Goal: Task Accomplishment & Management: Manage account settings

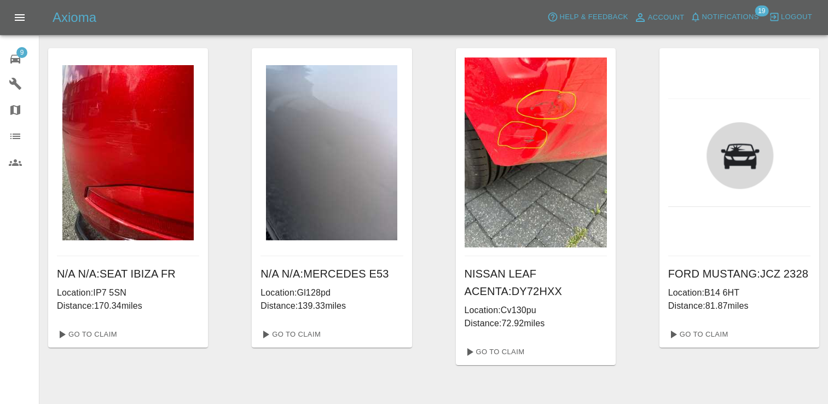
scroll to position [379, 0]
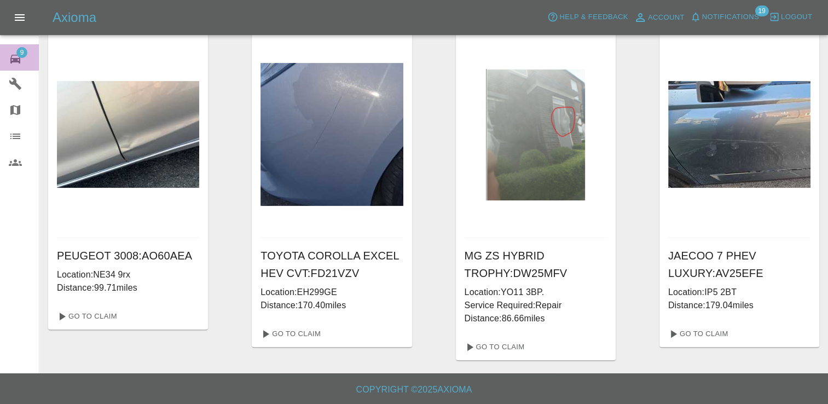
click at [25, 53] on span "9" at bounding box center [21, 52] width 11 height 11
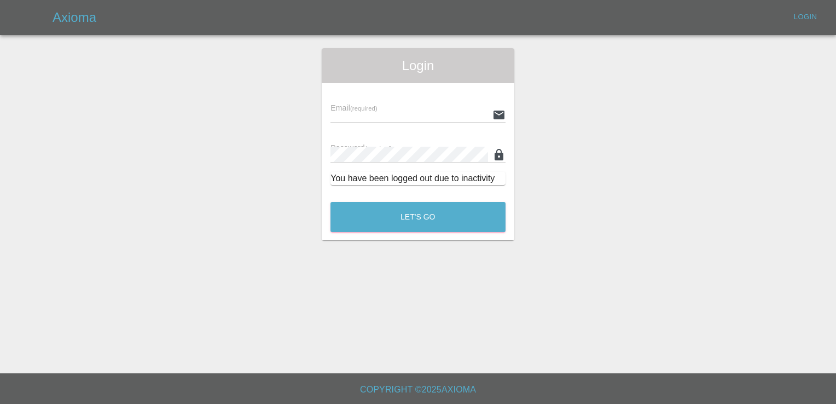
type input "[EMAIL_ADDRESS][DOMAIN_NAME]"
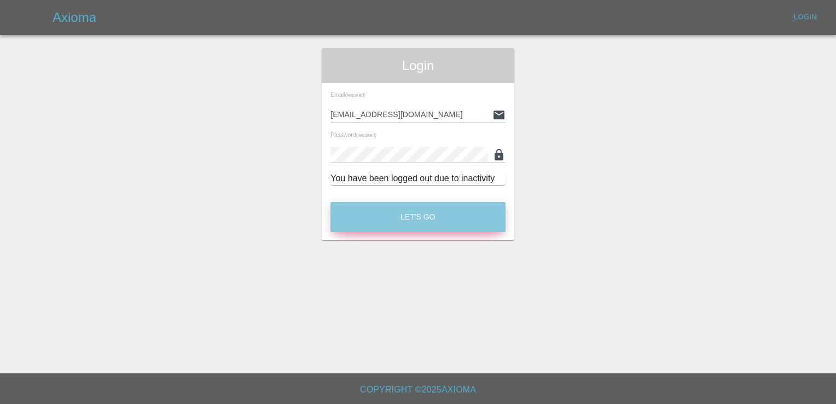
click at [441, 221] on button "Let's Go" at bounding box center [418, 217] width 175 height 30
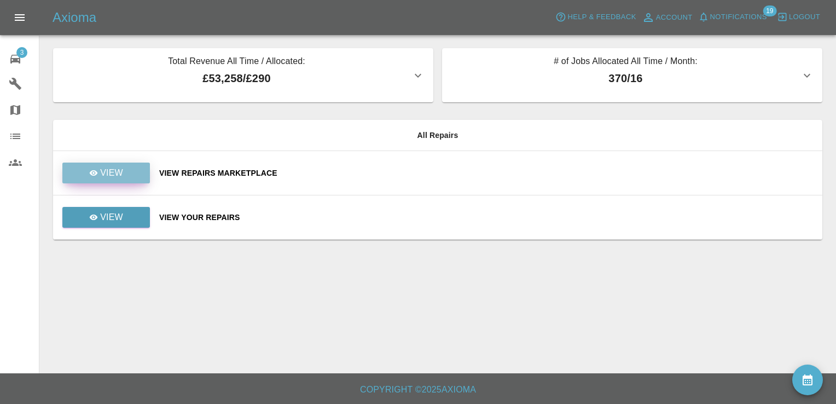
click at [124, 173] on link "View" at bounding box center [106, 173] width 88 height 21
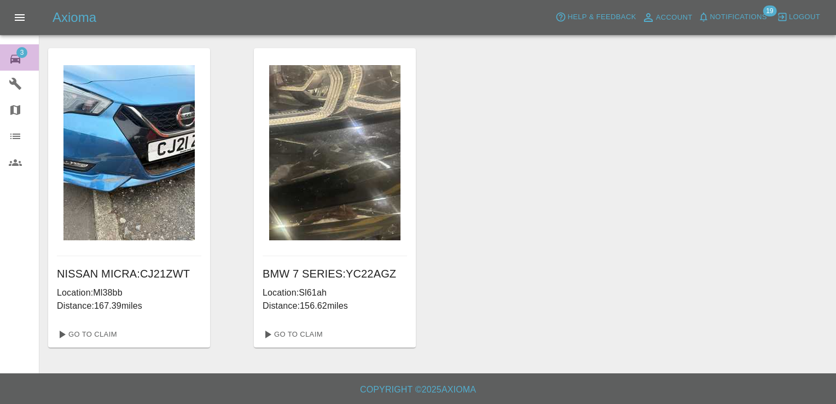
click at [20, 50] on span "3" at bounding box center [21, 52] width 11 height 11
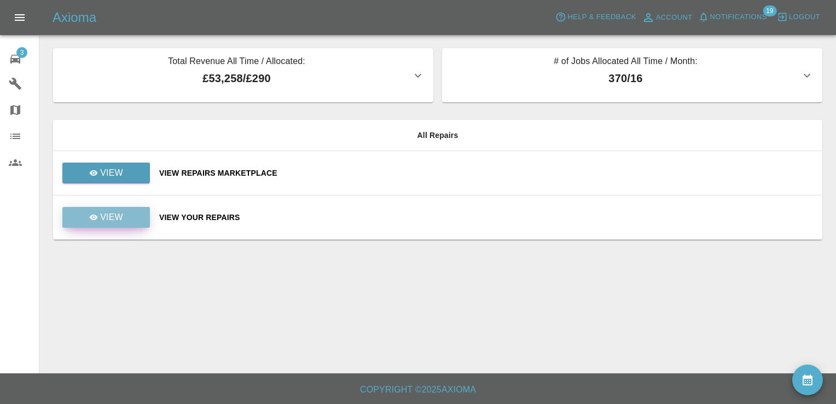
click at [126, 217] on link "View" at bounding box center [106, 217] width 88 height 21
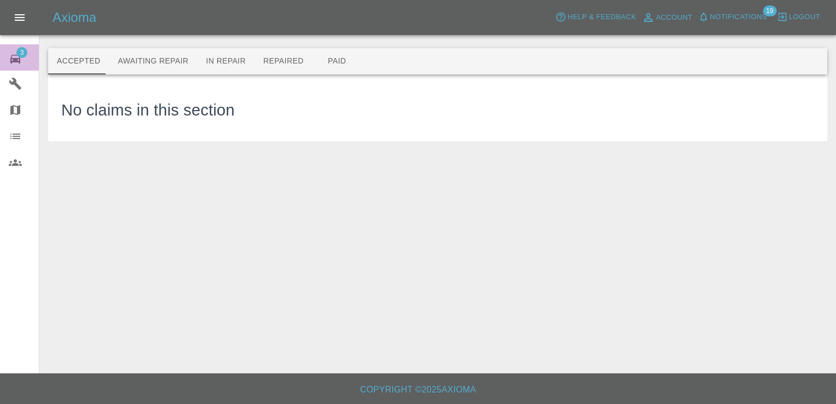
click at [18, 53] on span "3" at bounding box center [21, 52] width 11 height 11
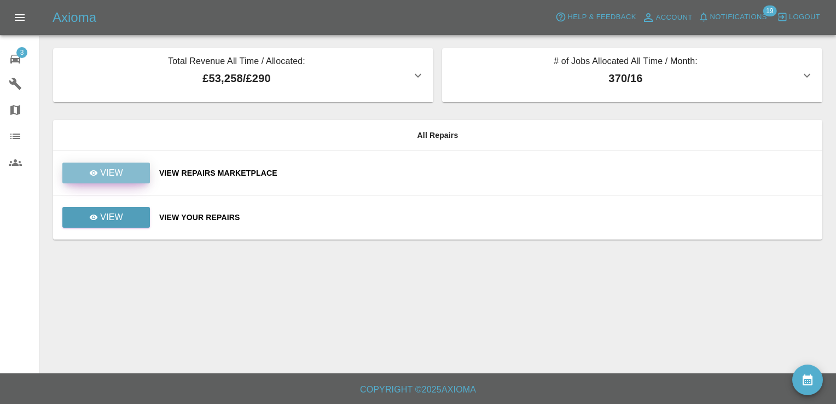
click at [115, 173] on p "View" at bounding box center [111, 172] width 23 height 13
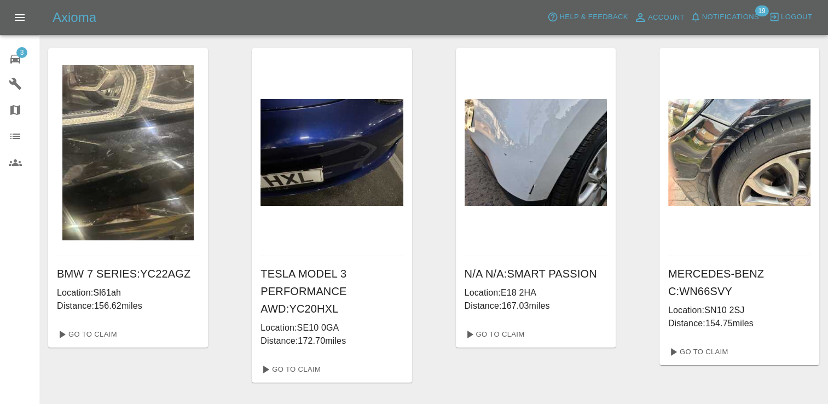
click at [743, 366] on div "MERCEDES-BENZ C : WN66SVY Location: SN10 2SJ Distance: 154.75 miles Go To Claim" at bounding box center [739, 215] width 160 height 334
click at [17, 50] on span "3" at bounding box center [21, 52] width 11 height 11
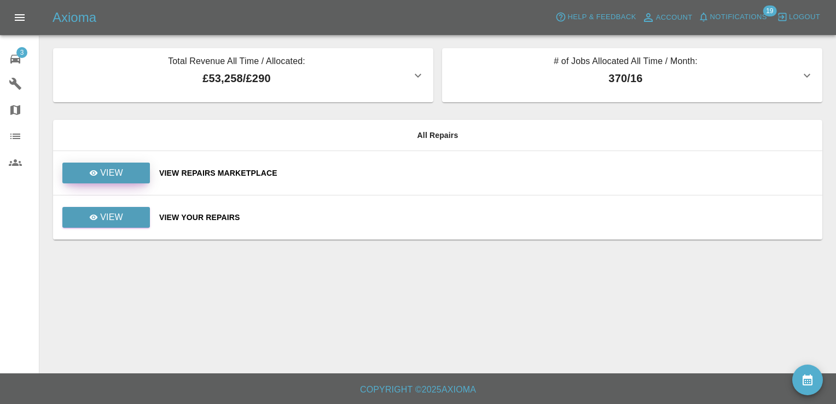
click at [112, 176] on p "View" at bounding box center [111, 172] width 23 height 13
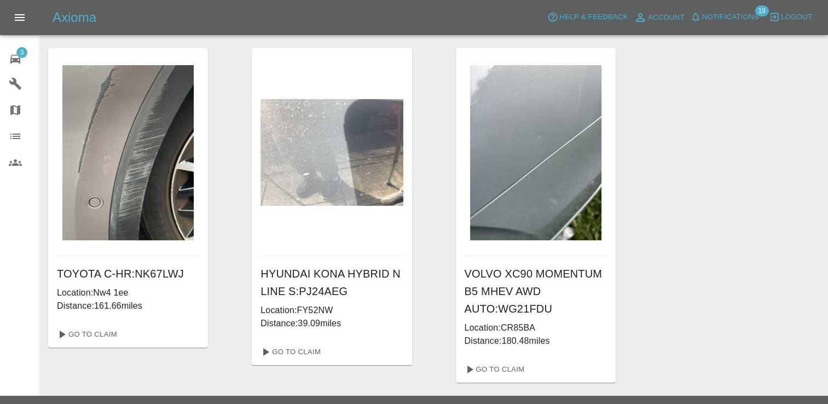
click at [112, 176] on img at bounding box center [127, 152] width 131 height 175
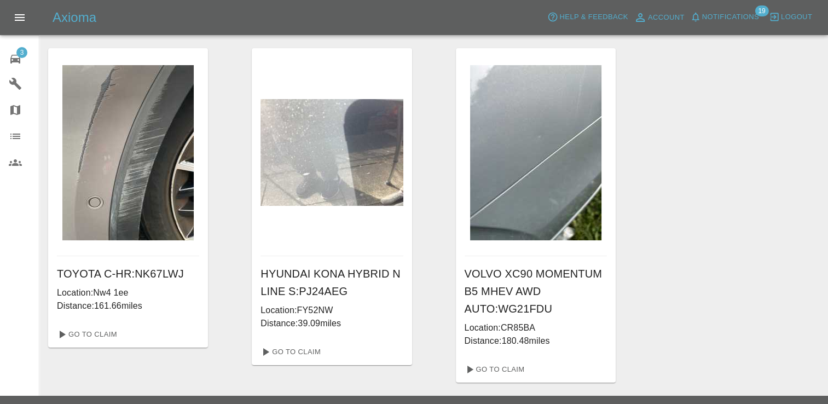
click at [112, 176] on img at bounding box center [127, 152] width 131 height 175
drag, startPoint x: 337, startPoint y: 310, endPoint x: 299, endPoint y: 307, distance: 37.4
click at [299, 307] on p "Location: FY52NW" at bounding box center [331, 310] width 142 height 13
click at [298, 345] on link "Go To Claim" at bounding box center [289, 352] width 67 height 18
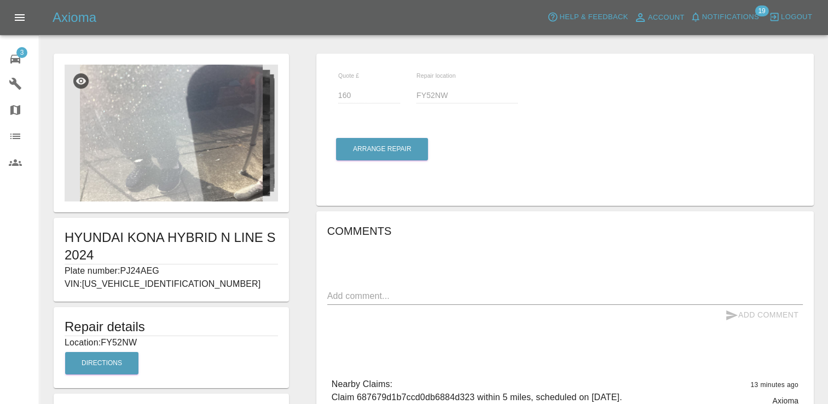
click at [298, 345] on div "HYUNDAI KONA HYBRID N LINE S 2024 Plate number: PJ24AEG VIN: [US_VEHICLE_IDENTI…" at bounding box center [171, 327] width 263 height 558
drag, startPoint x: 141, startPoint y: 344, endPoint x: 103, endPoint y: 345, distance: 37.8
click at [103, 345] on p "Location: FY52NW" at bounding box center [171, 342] width 213 height 13
copy p "FY52NW"
click at [18, 54] on span "3" at bounding box center [21, 52] width 11 height 11
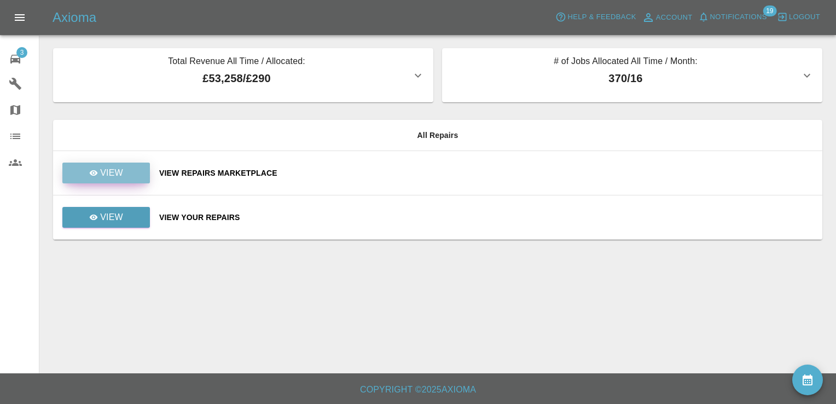
click at [124, 171] on link "View" at bounding box center [106, 173] width 88 height 21
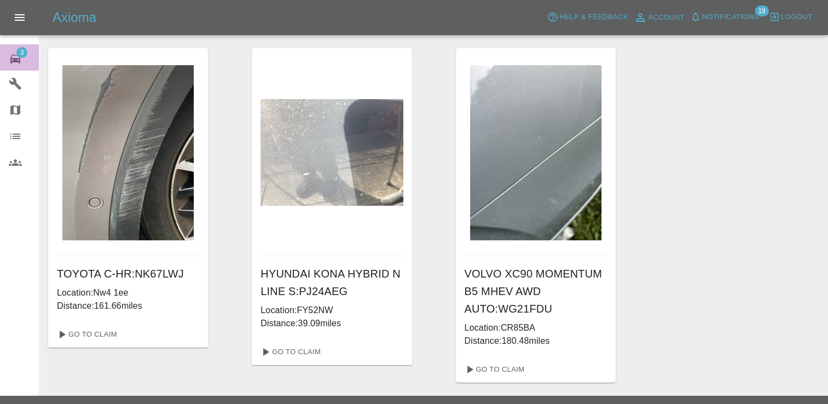
click at [25, 51] on span "3" at bounding box center [21, 52] width 11 height 11
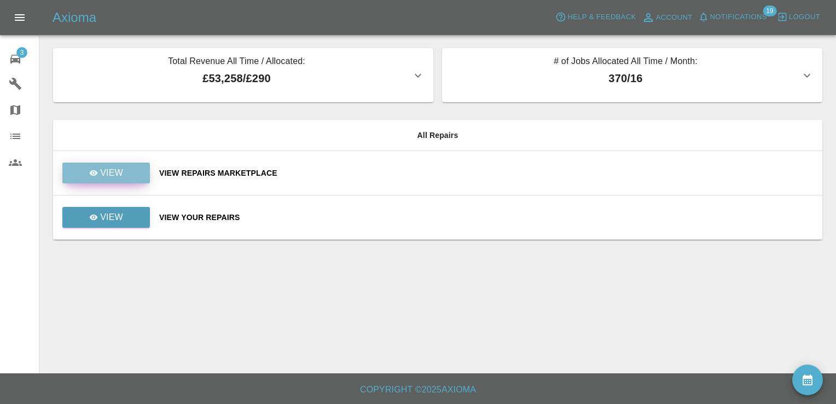
click at [121, 181] on link "View" at bounding box center [106, 173] width 88 height 21
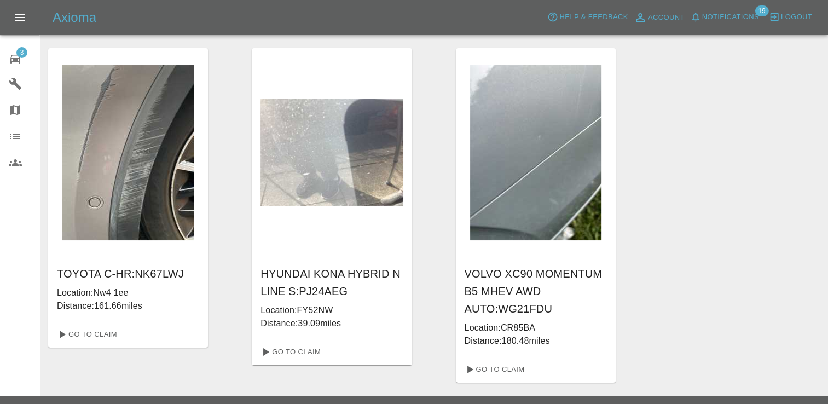
click at [21, 48] on span "3" at bounding box center [21, 52] width 11 height 11
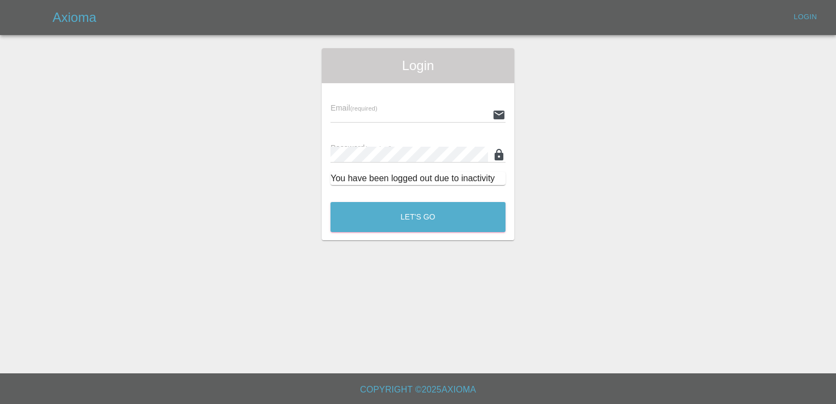
type input "[EMAIL_ADDRESS][DOMAIN_NAME]"
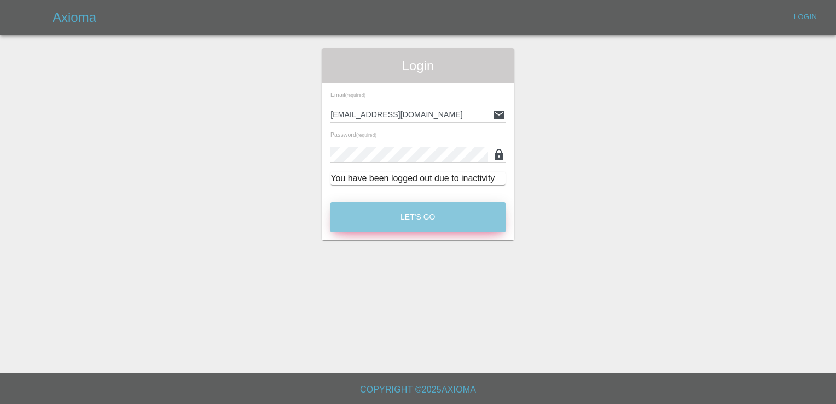
click at [398, 215] on button "Let's Go" at bounding box center [418, 217] width 175 height 30
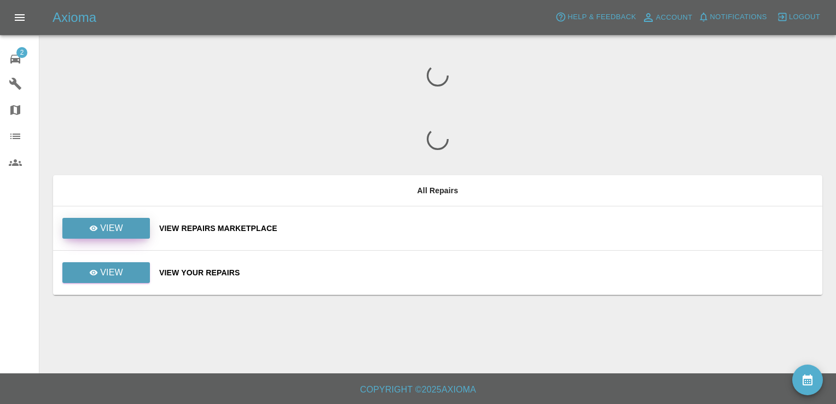
click at [131, 229] on link "View" at bounding box center [106, 228] width 88 height 21
